Goal: Information Seeking & Learning: Learn about a topic

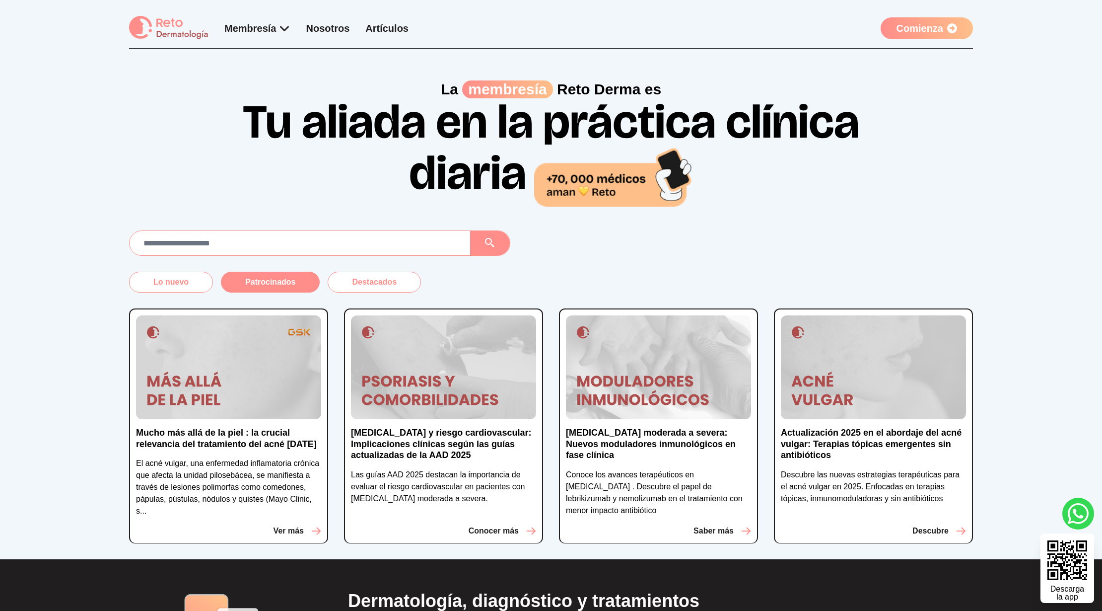
click at [288, 284] on button "Patrocinados" at bounding box center [270, 282] width 99 height 21
click at [298, 283] on button "Patrocinados" at bounding box center [270, 282] width 99 height 21
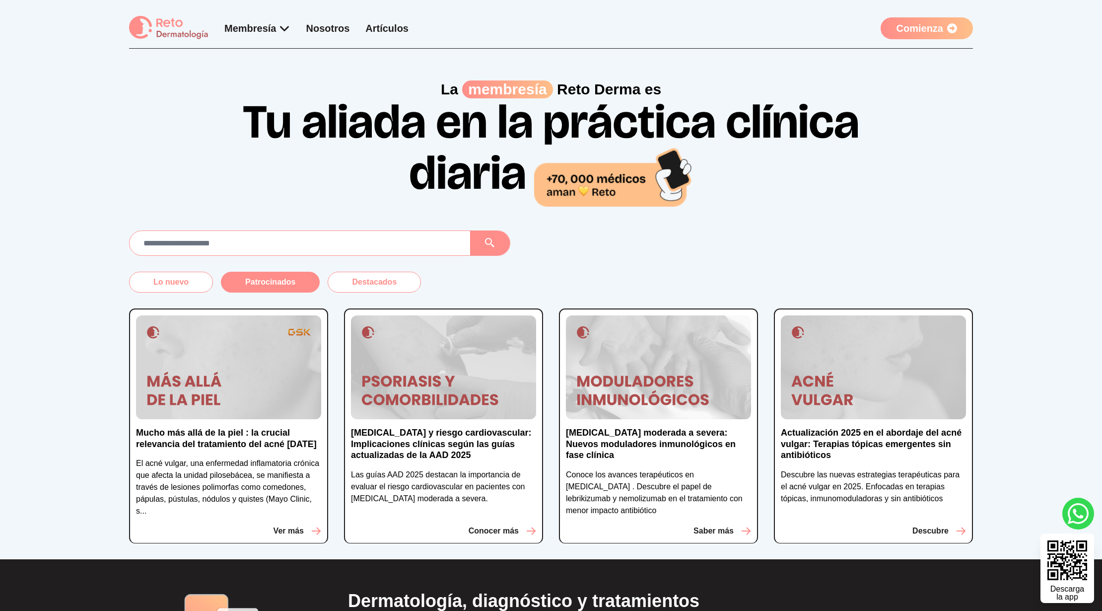
click at [298, 283] on button "Patrocinados" at bounding box center [270, 282] width 99 height 21
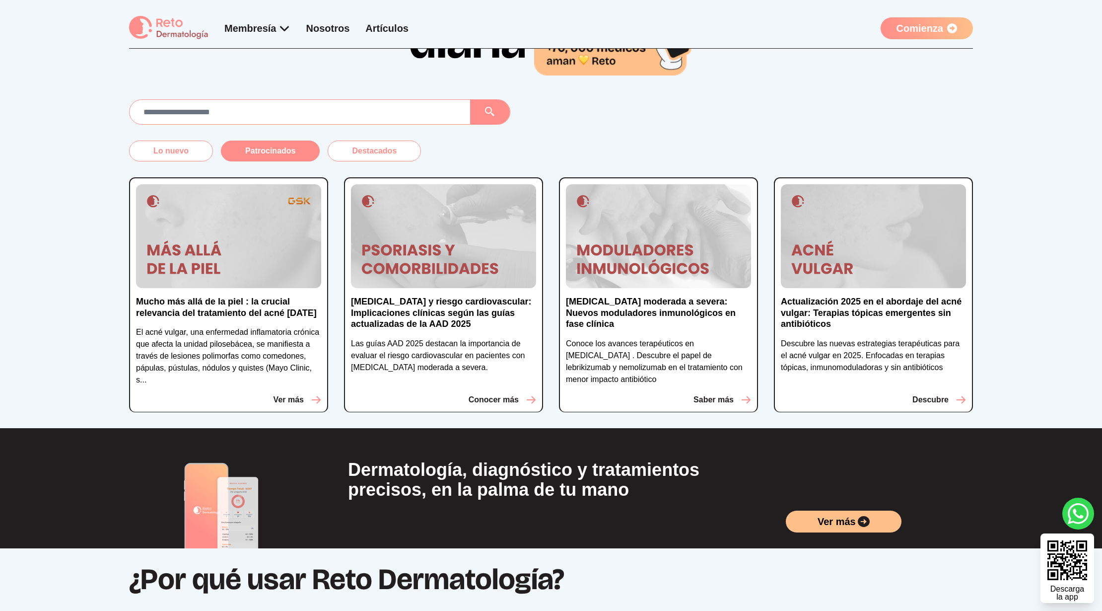
scroll to position [132, 0]
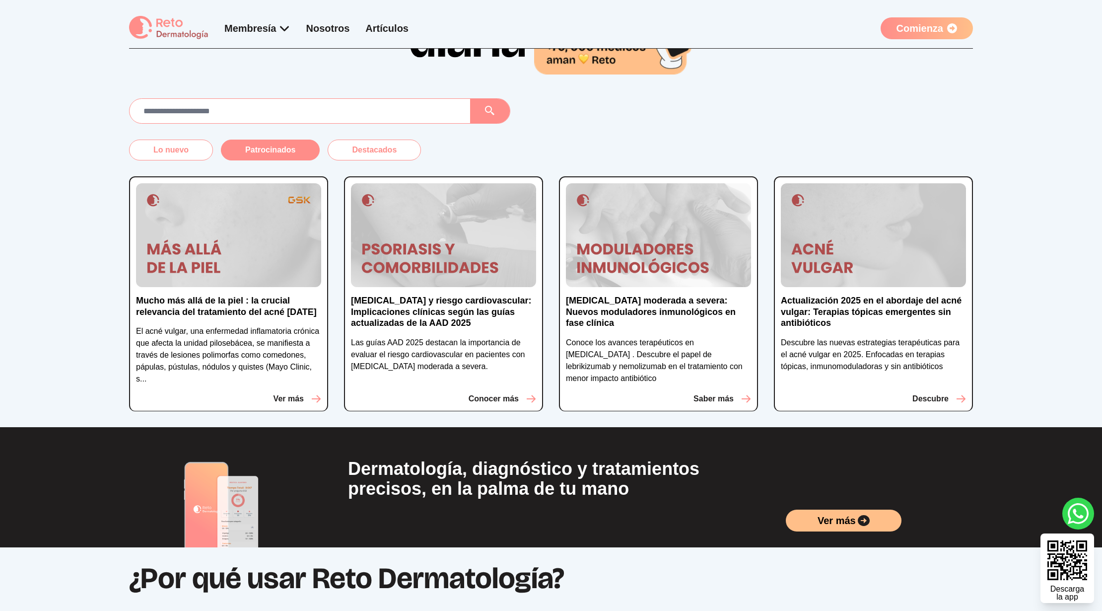
click at [298, 397] on p "Ver más" at bounding box center [289, 399] width 30 height 12
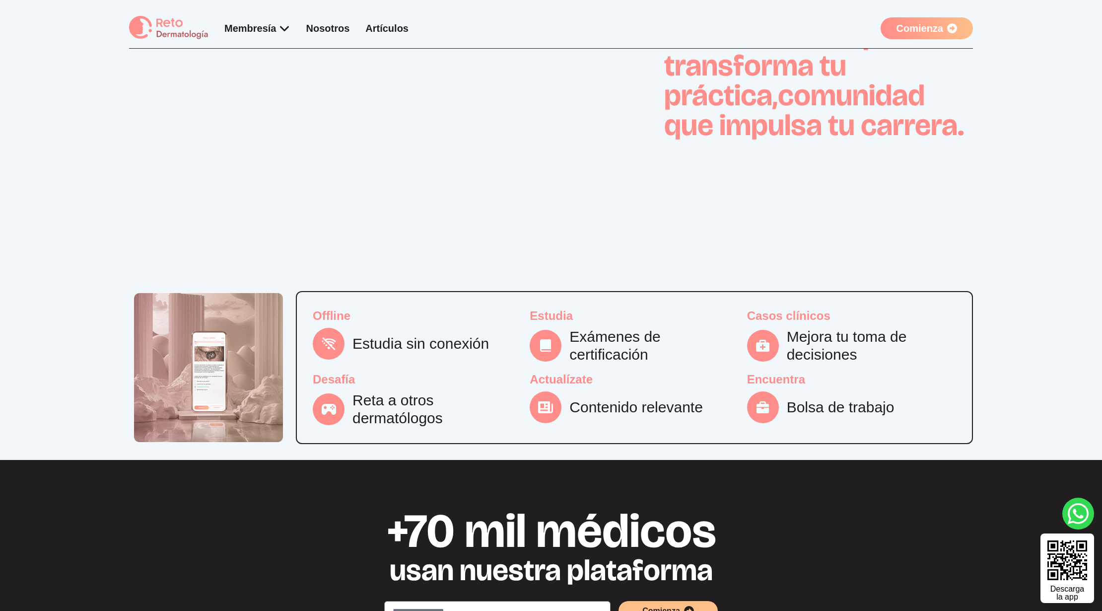
scroll to position [993, 0]
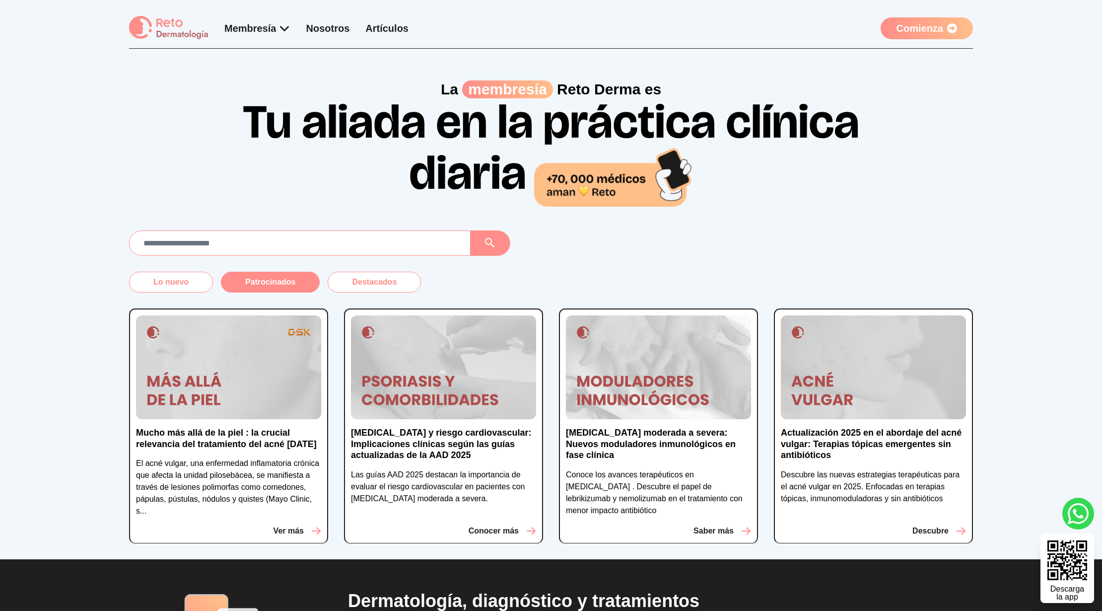
click at [301, 287] on button "Patrocinados" at bounding box center [270, 282] width 99 height 21
click at [259, 435] on p "Mucho más allá de la piel : la crucial relevancia del tratamiento del acné [DAT…" at bounding box center [228, 438] width 185 height 22
